Goal: Information Seeking & Learning: Learn about a topic

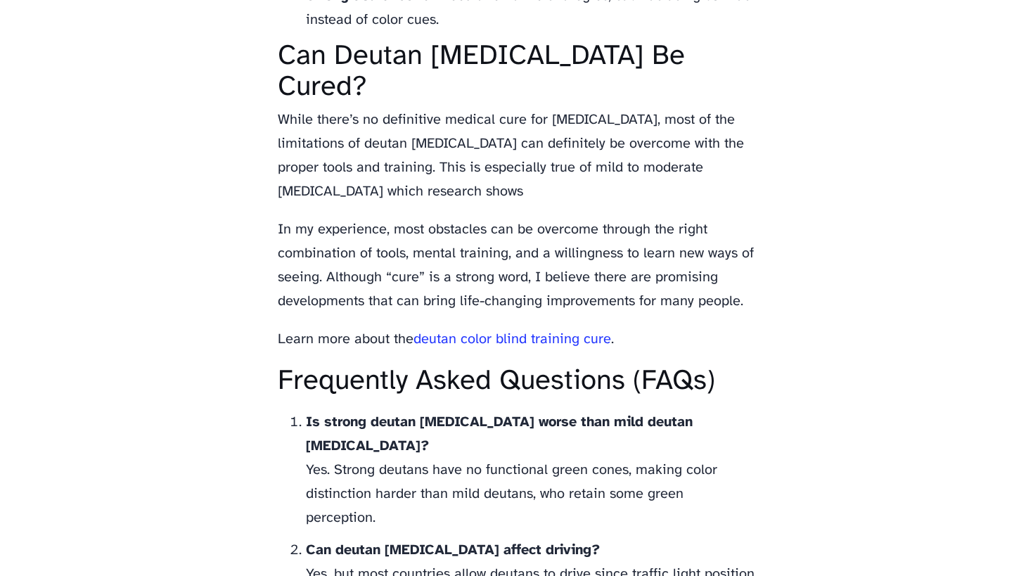
scroll to position [3845, 0]
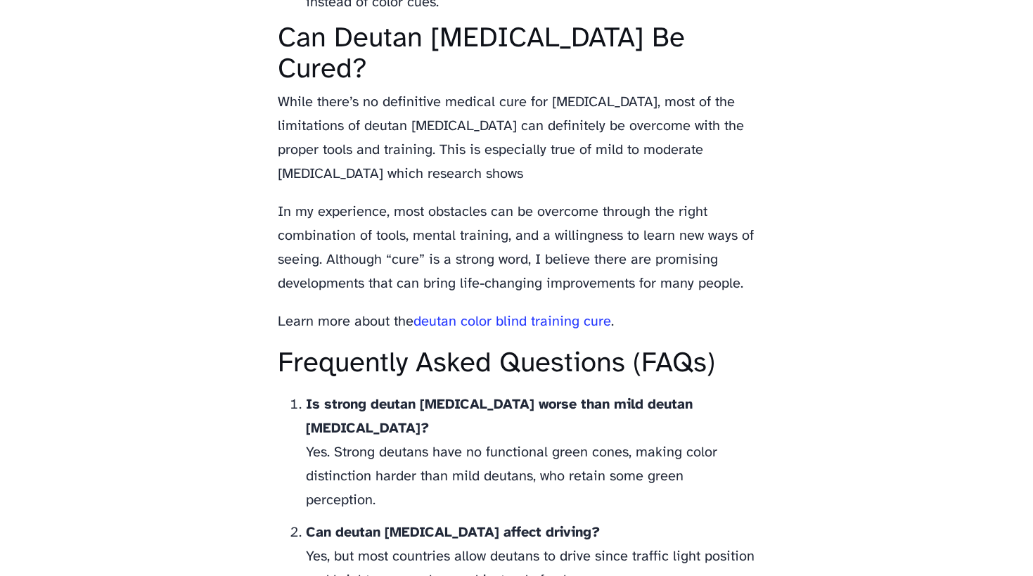
click at [565, 314] on link "deutan color blind training cure" at bounding box center [513, 321] width 198 height 15
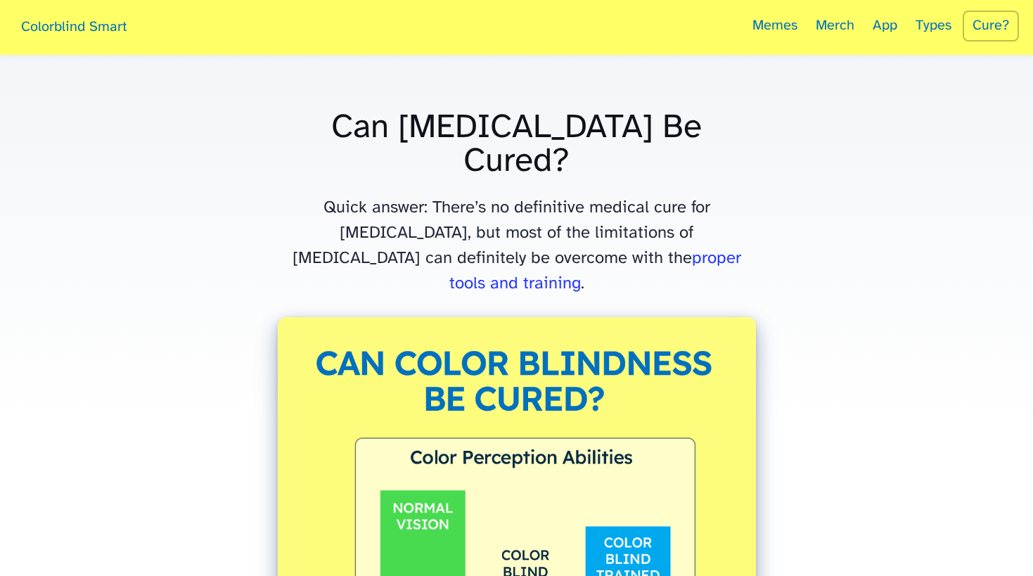
click at [989, 30] on link "Cure?" at bounding box center [991, 26] width 56 height 31
click at [981, 33] on link "Cure?" at bounding box center [991, 26] width 56 height 31
click at [790, 27] on link "Memes" at bounding box center [775, 27] width 59 height 55
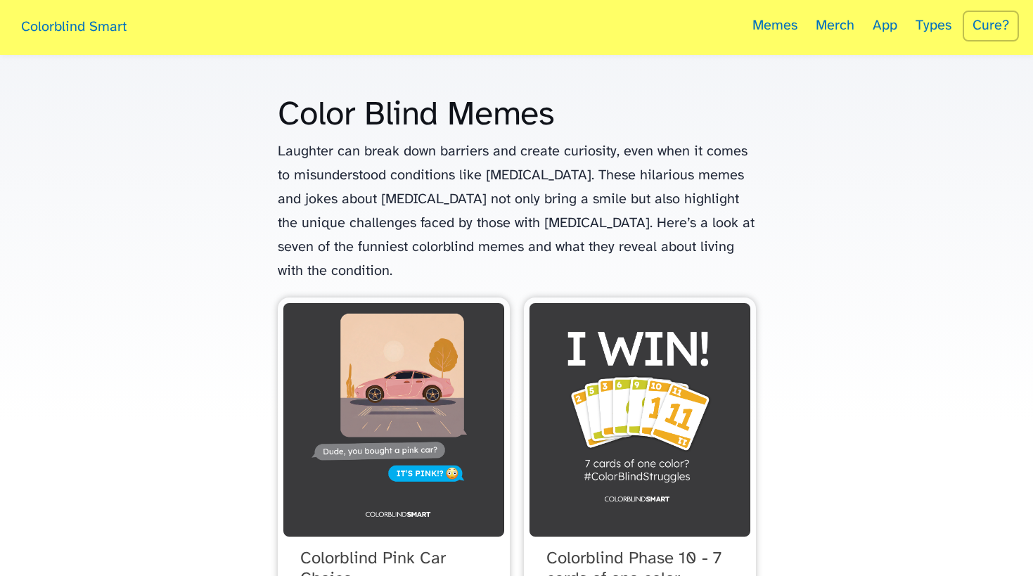
click at [924, 24] on link "Types" at bounding box center [934, 27] width 50 height 55
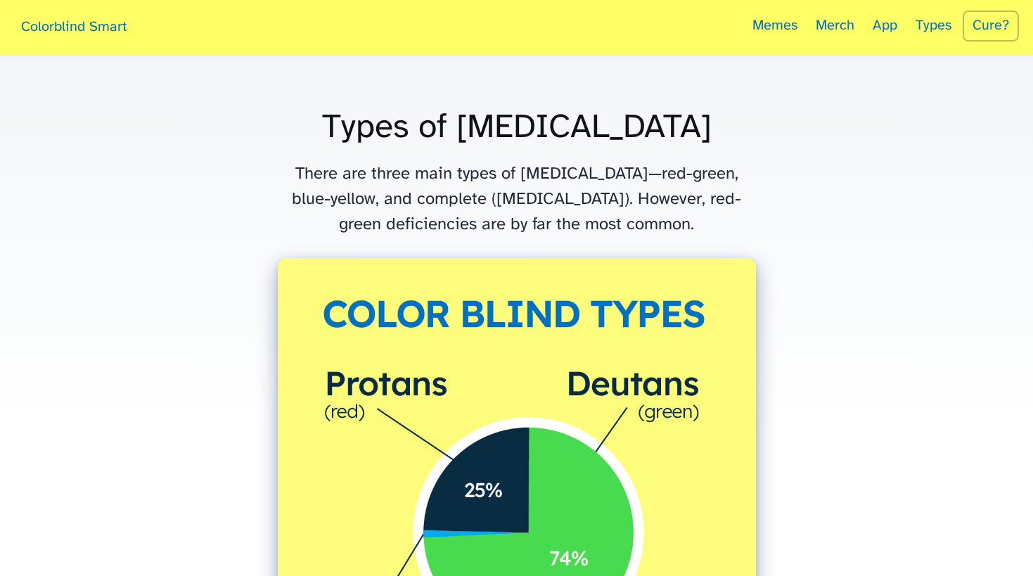
click at [892, 25] on link "App" at bounding box center [885, 27] width 39 height 55
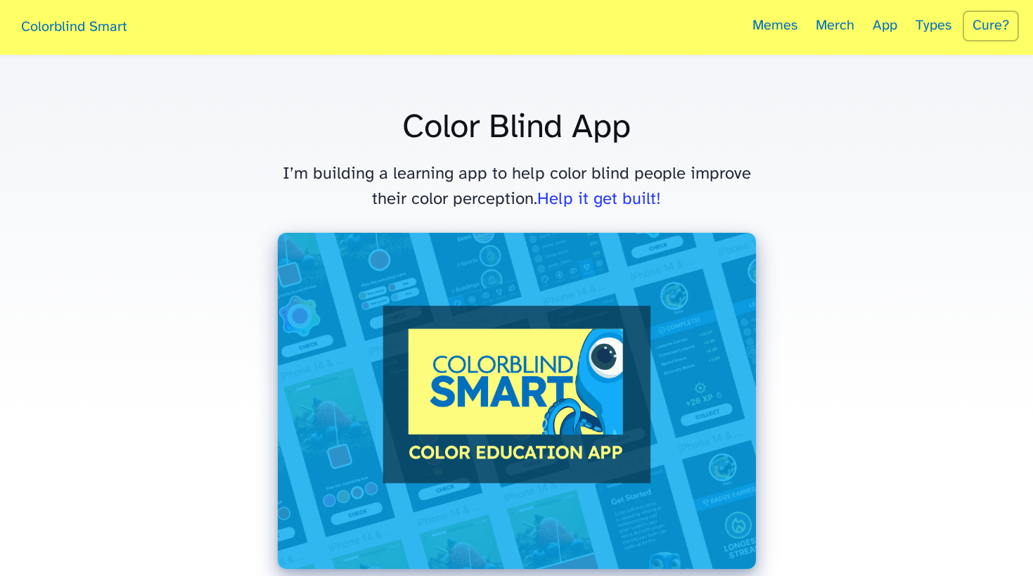
click at [983, 30] on link "Cure?" at bounding box center [991, 26] width 56 height 31
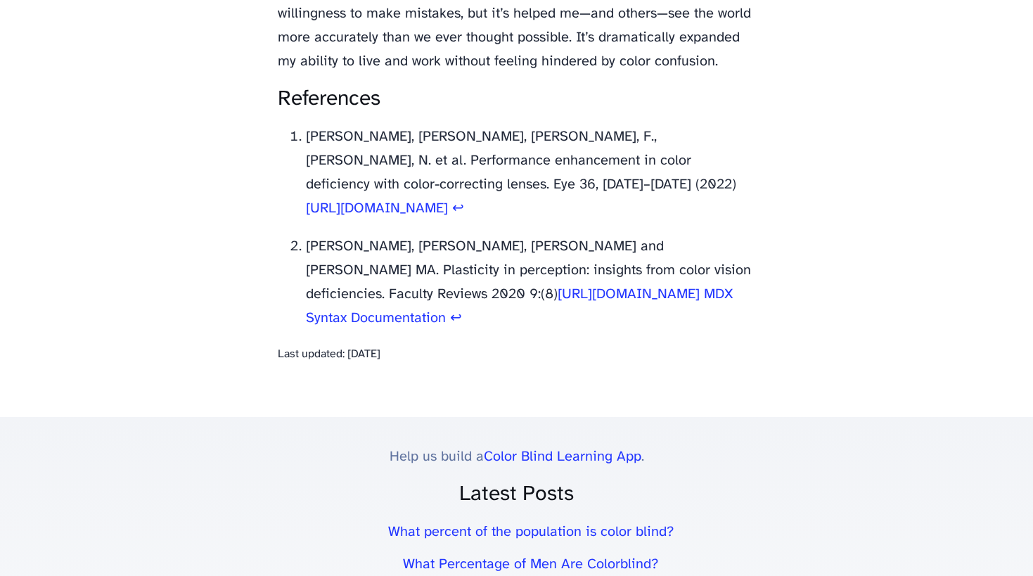
scroll to position [7652, 0]
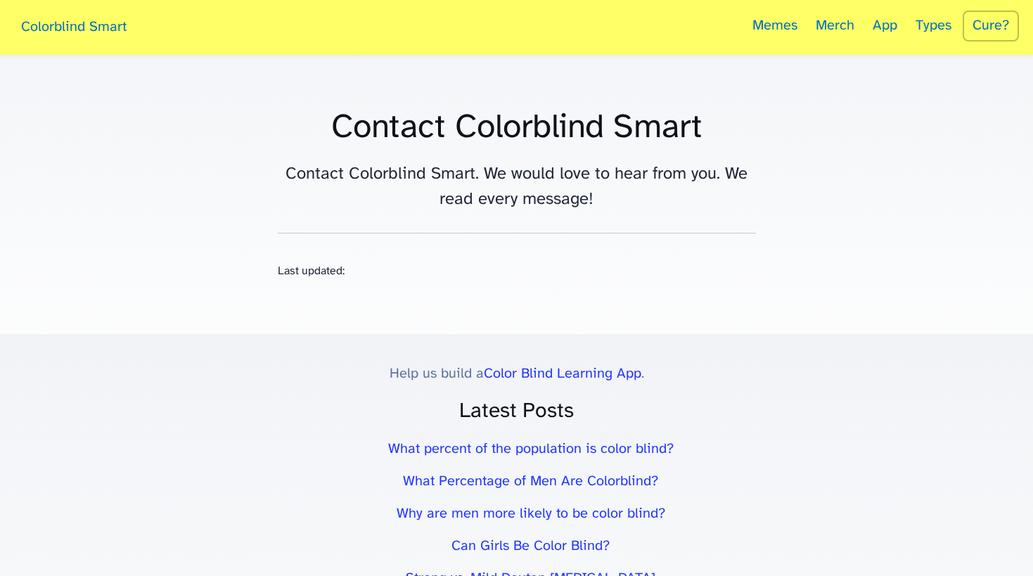
scroll to position [13, 0]
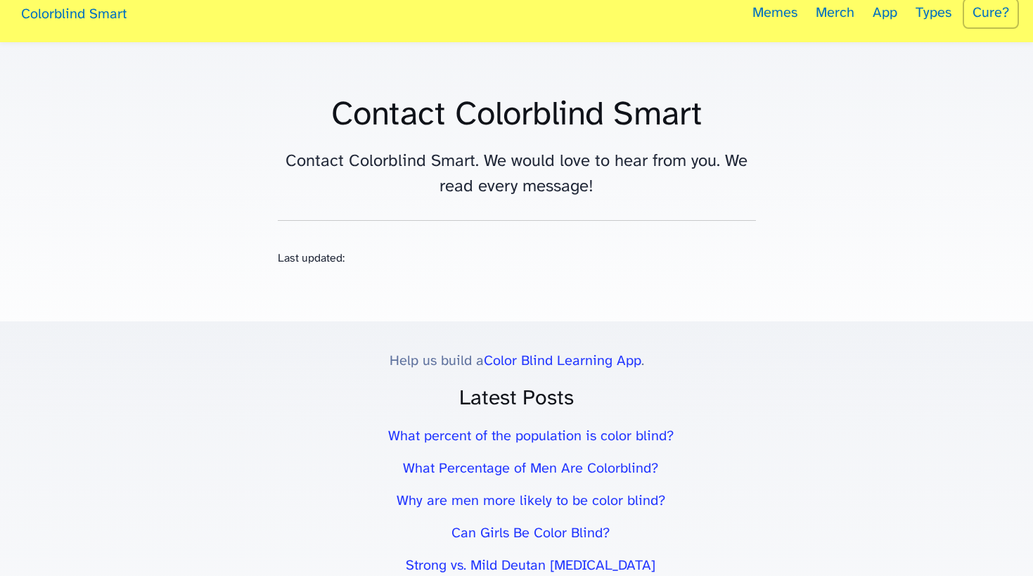
click at [348, 260] on p "Last updated:" at bounding box center [517, 258] width 478 height 19
click at [338, 259] on p "Last updated:" at bounding box center [517, 258] width 478 height 19
click at [343, 214] on div "Contact Colorblind Smart Contact Colorblind Smart. We would love to hear from y…" at bounding box center [517, 166] width 478 height 165
click at [364, 216] on div "Contact Colorblind Smart Contact Colorblind Smart. We would love to hear from y…" at bounding box center [517, 166] width 478 height 165
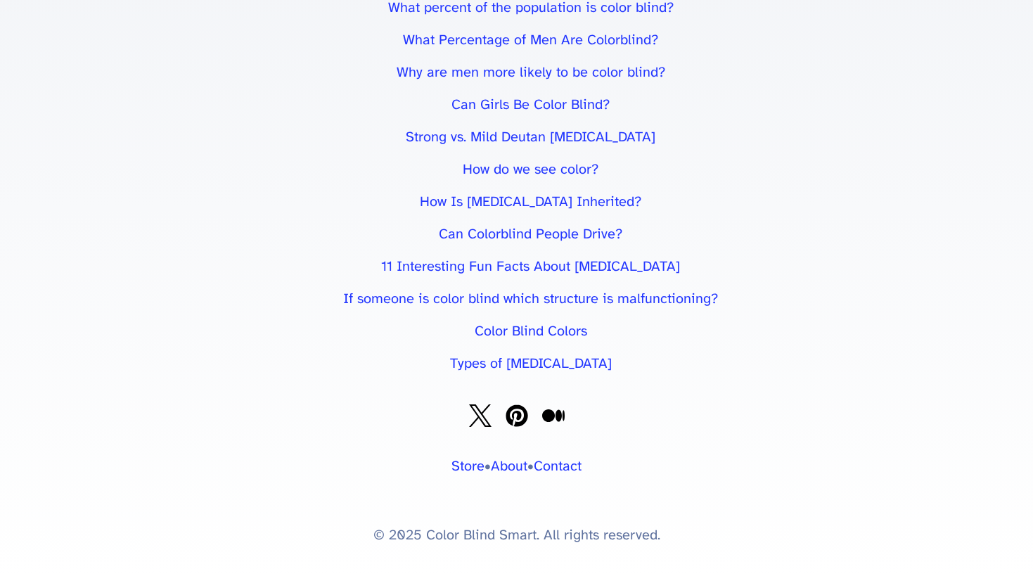
scroll to position [434, 0]
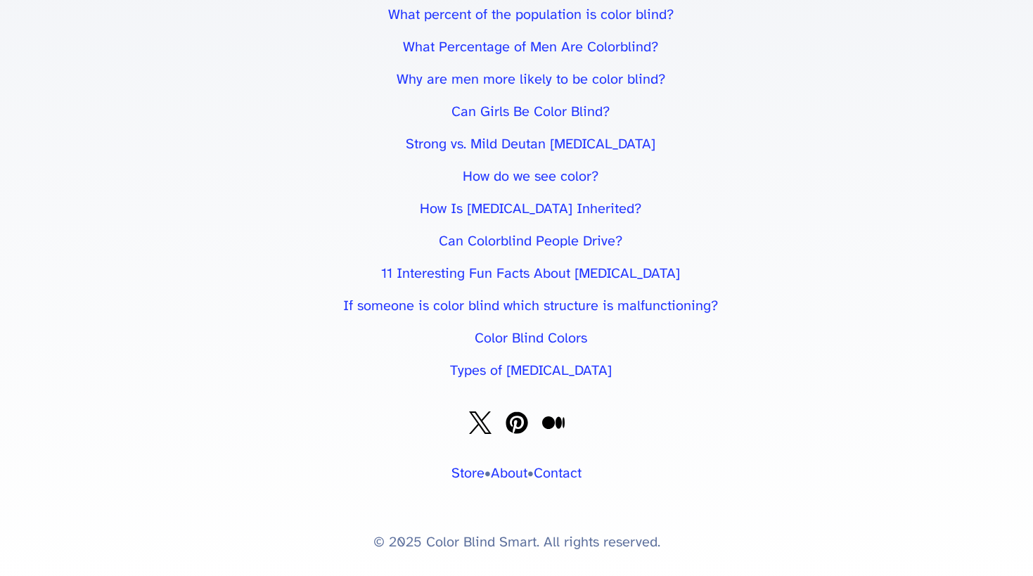
click at [571, 472] on link "Contact" at bounding box center [558, 473] width 48 height 15
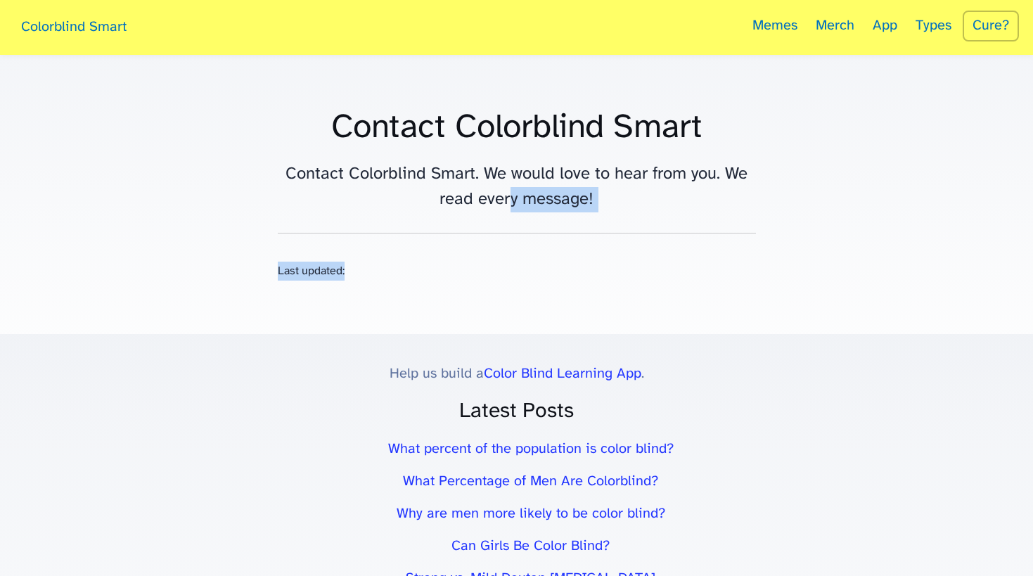
drag, startPoint x: 510, startPoint y: 199, endPoint x: 611, endPoint y: 288, distance: 134.6
click at [611, 288] on main "Contact Colorblind Smart Contact Colorblind Smart. We would love to hear from y…" at bounding box center [517, 194] width 506 height 279
click at [590, 286] on main "Contact Colorblind Smart Contact Colorblind Smart. We would love to hear from y…" at bounding box center [517, 194] width 506 height 279
click at [581, 224] on div "Contact Colorblind Smart Contact Colorblind Smart. We would love to hear from y…" at bounding box center [517, 179] width 478 height 165
click at [510, 125] on h1 "Contact Colorblind Smart" at bounding box center [517, 128] width 478 height 34
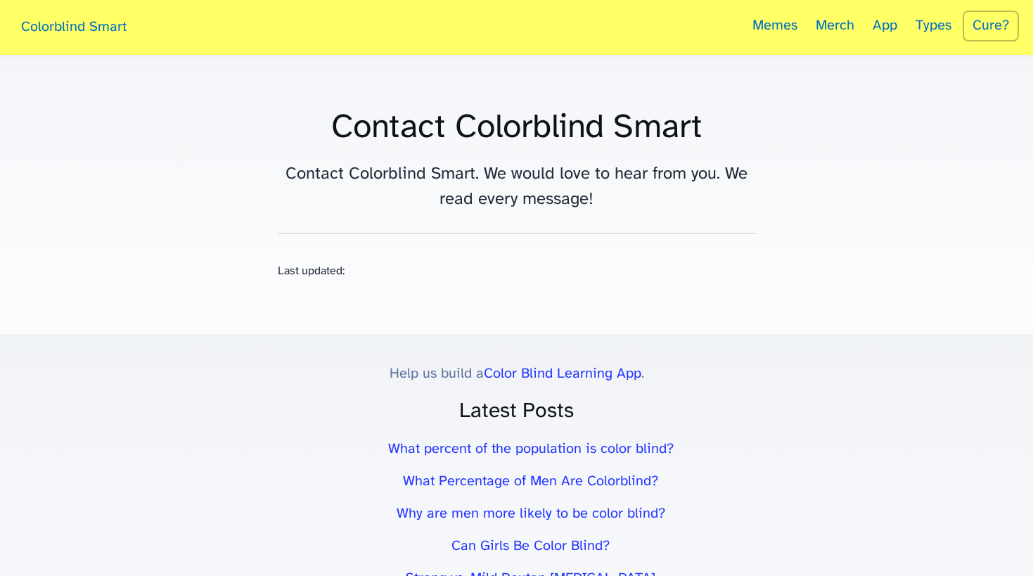
click at [581, 371] on link "Color Blind Learning App" at bounding box center [563, 373] width 158 height 15
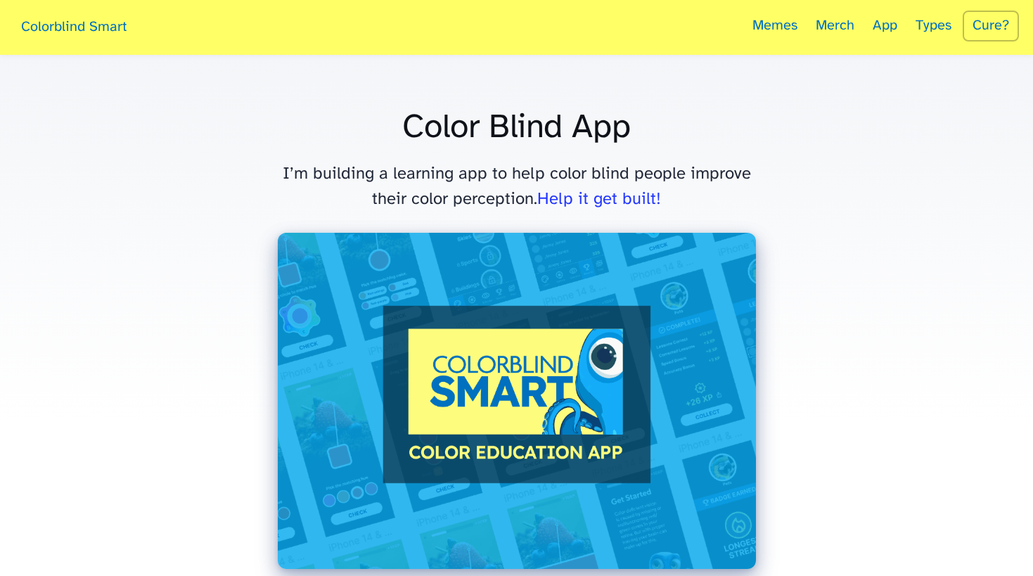
click at [1004, 32] on link "Cure?" at bounding box center [991, 26] width 56 height 31
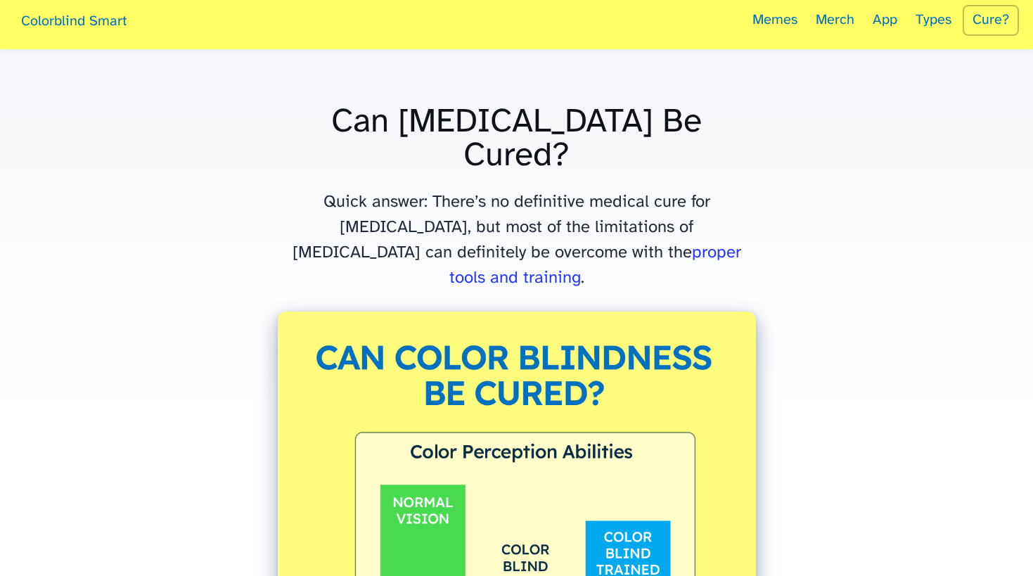
click at [616, 244] on link "proper tools and training" at bounding box center [596, 265] width 292 height 43
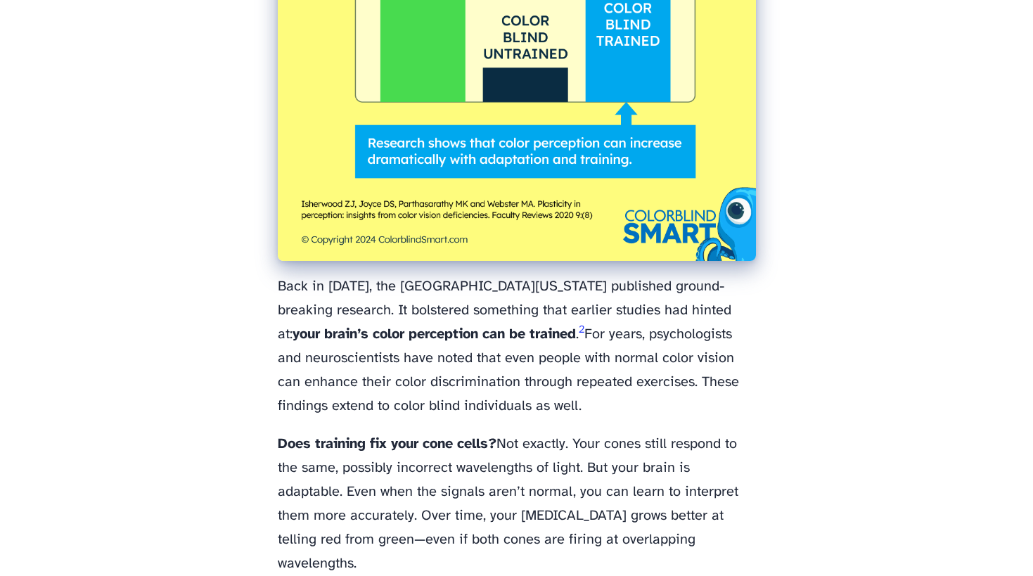
scroll to position [4732, 0]
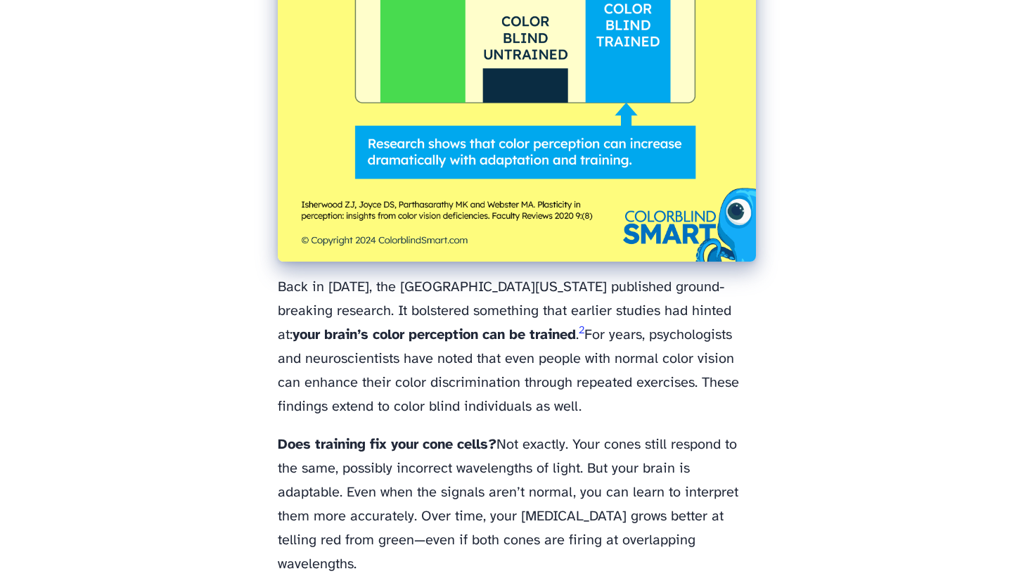
click at [579, 325] on link "2" at bounding box center [582, 330] width 6 height 11
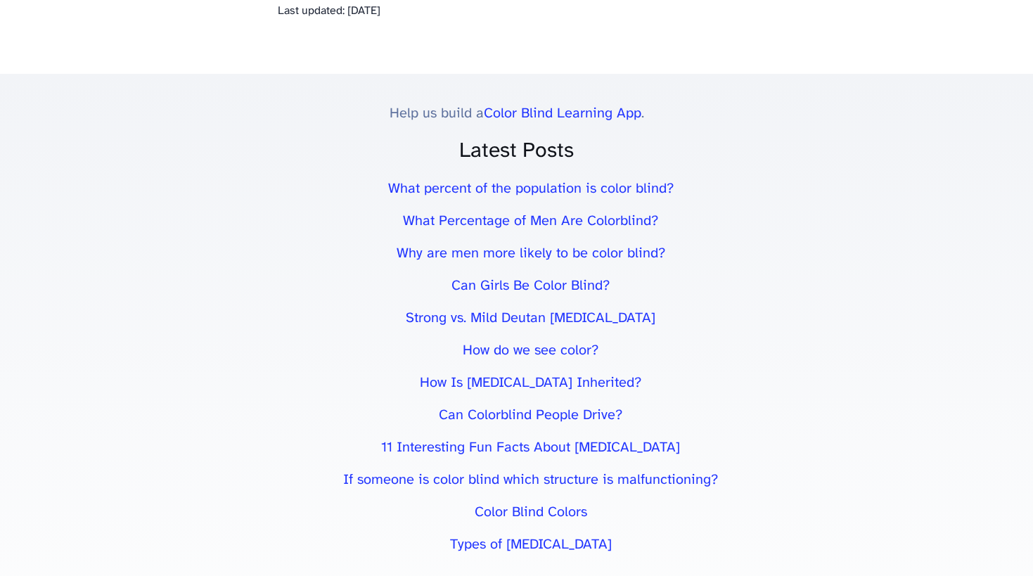
scroll to position [7652, 0]
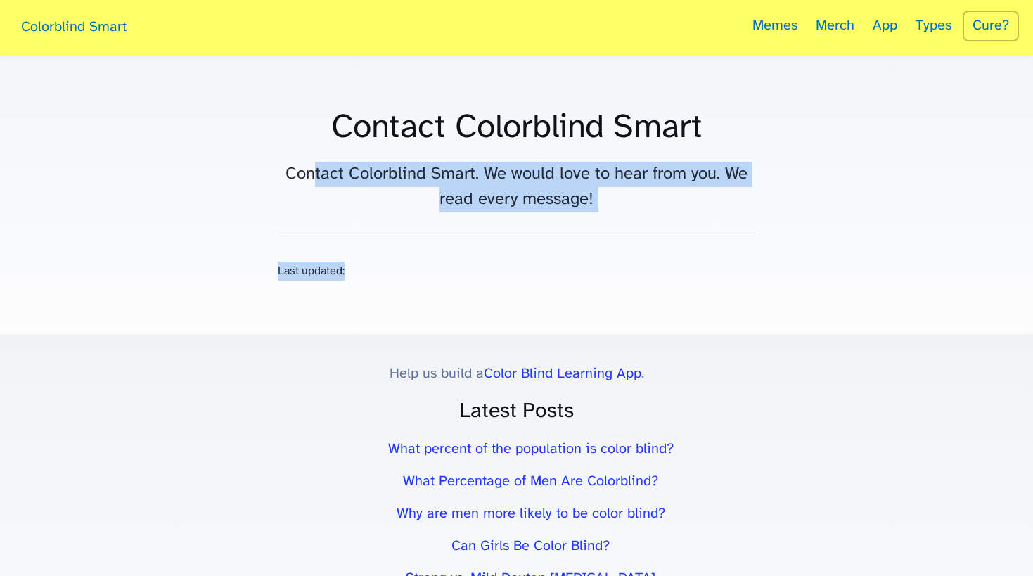
drag, startPoint x: 324, startPoint y: 302, endPoint x: 312, endPoint y: 181, distance: 121.0
click at [312, 181] on main "Contact Colorblind Smart Contact Colorblind Smart. We would love to hear from y…" at bounding box center [517, 194] width 506 height 279
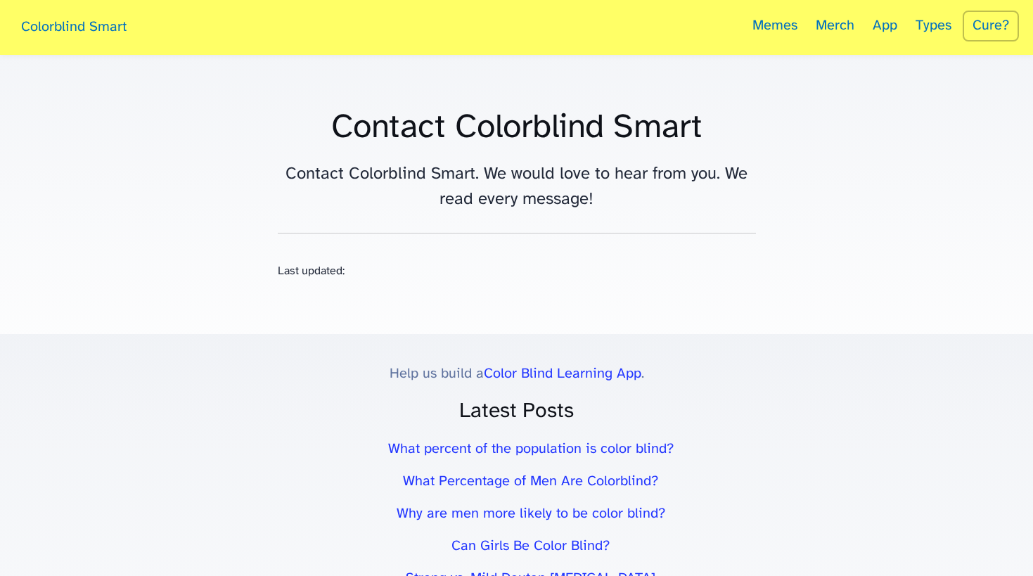
click at [283, 167] on p "Contact Colorblind Smart. We would love to hear from you. We read every message!" at bounding box center [517, 187] width 478 height 51
click at [488, 233] on hr at bounding box center [517, 233] width 478 height 1
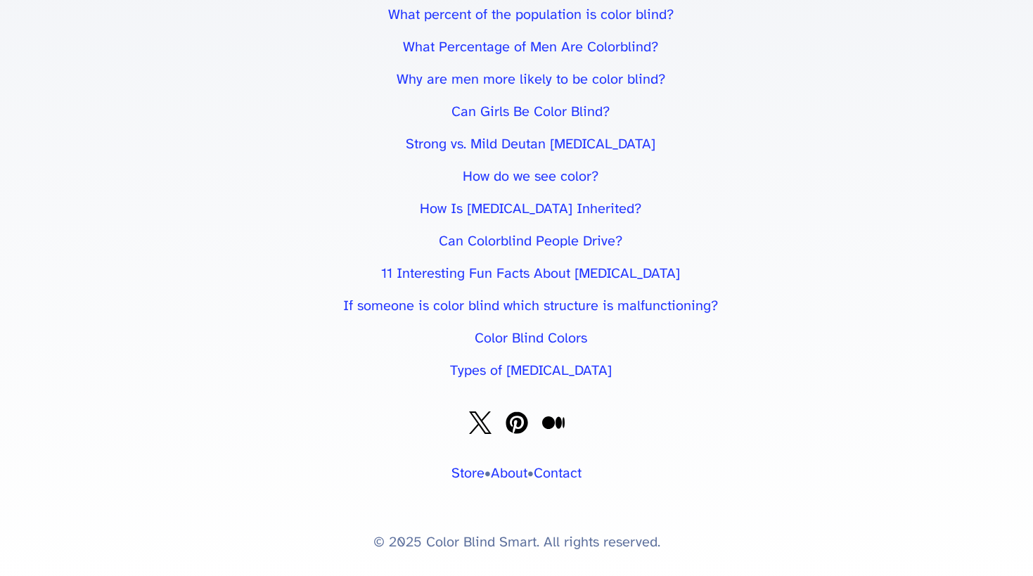
scroll to position [441, 0]
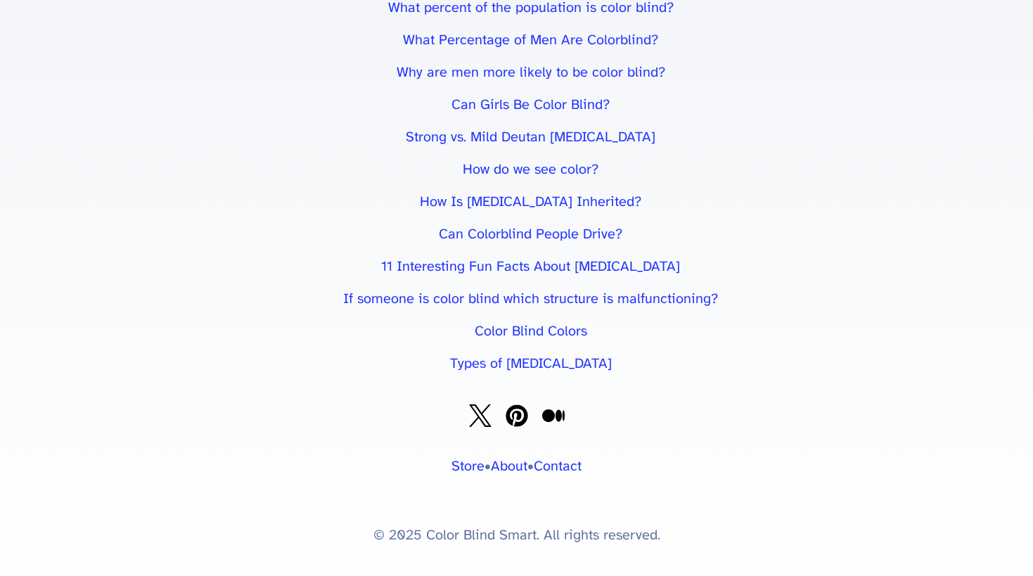
click at [511, 465] on link "About" at bounding box center [509, 466] width 37 height 15
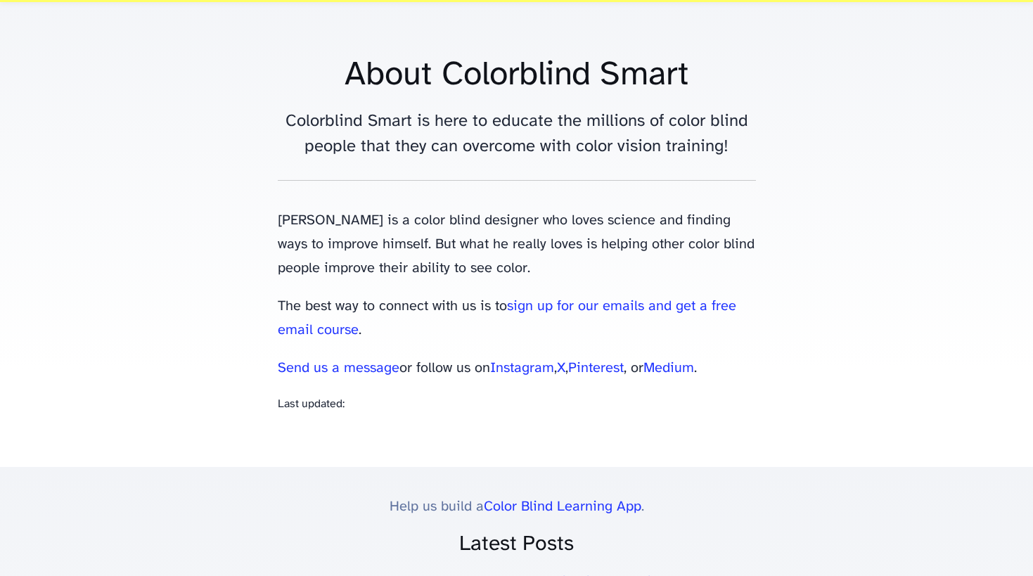
scroll to position [53, 0]
click at [521, 303] on link "sign up for our emails and get a free email course" at bounding box center [507, 317] width 459 height 39
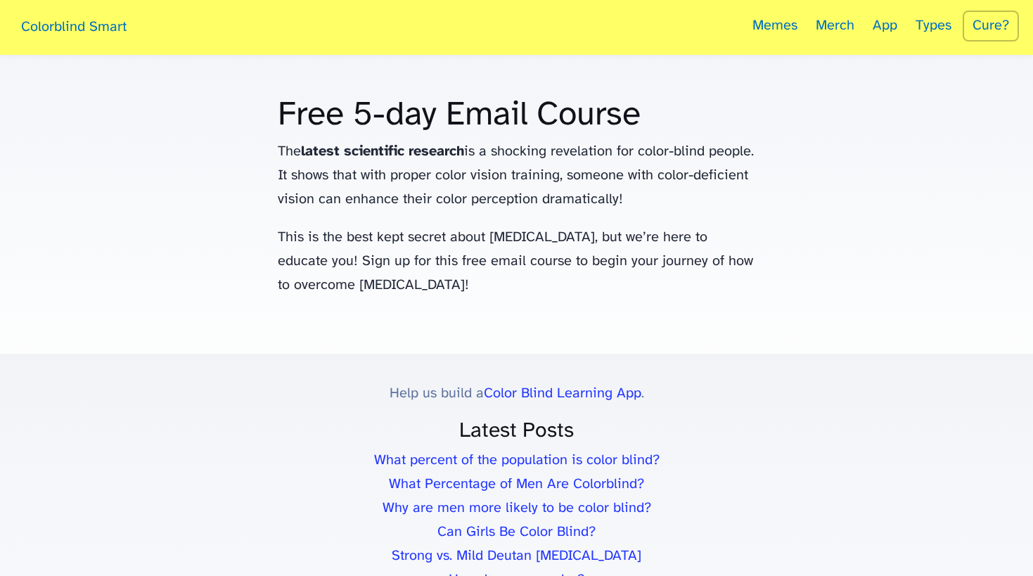
drag, startPoint x: 443, startPoint y: 304, endPoint x: 234, endPoint y: 87, distance: 302.0
click at [234, 87] on body "Colorblind Smart Memes Merch App Types Cure? Free 5-day Email Course The latest…" at bounding box center [516, 468] width 1033 height 936
click at [456, 256] on p "This is the best kept secret about [MEDICAL_DATA], but we’re here to educate yo…" at bounding box center [517, 262] width 478 height 72
click at [447, 286] on p "This is the best kept secret about [MEDICAL_DATA], but we’re here to educate yo…" at bounding box center [517, 262] width 478 height 72
click at [433, 281] on p "This is the best kept secret about [MEDICAL_DATA], but we’re here to educate yo…" at bounding box center [517, 262] width 478 height 72
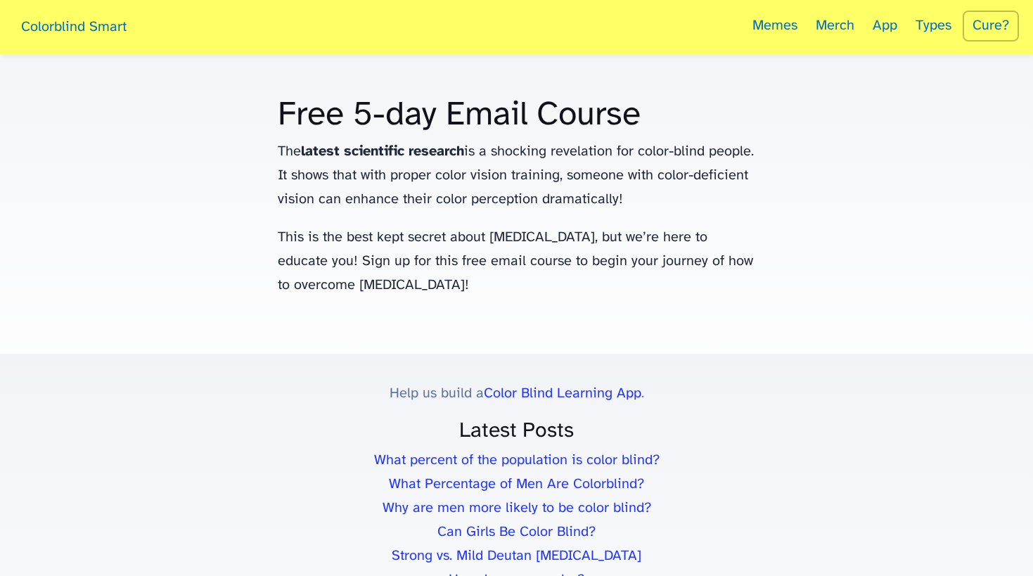
click at [425, 148] on b "latest scientific research" at bounding box center [382, 151] width 163 height 15
